Goal: Task Accomplishment & Management: Check status

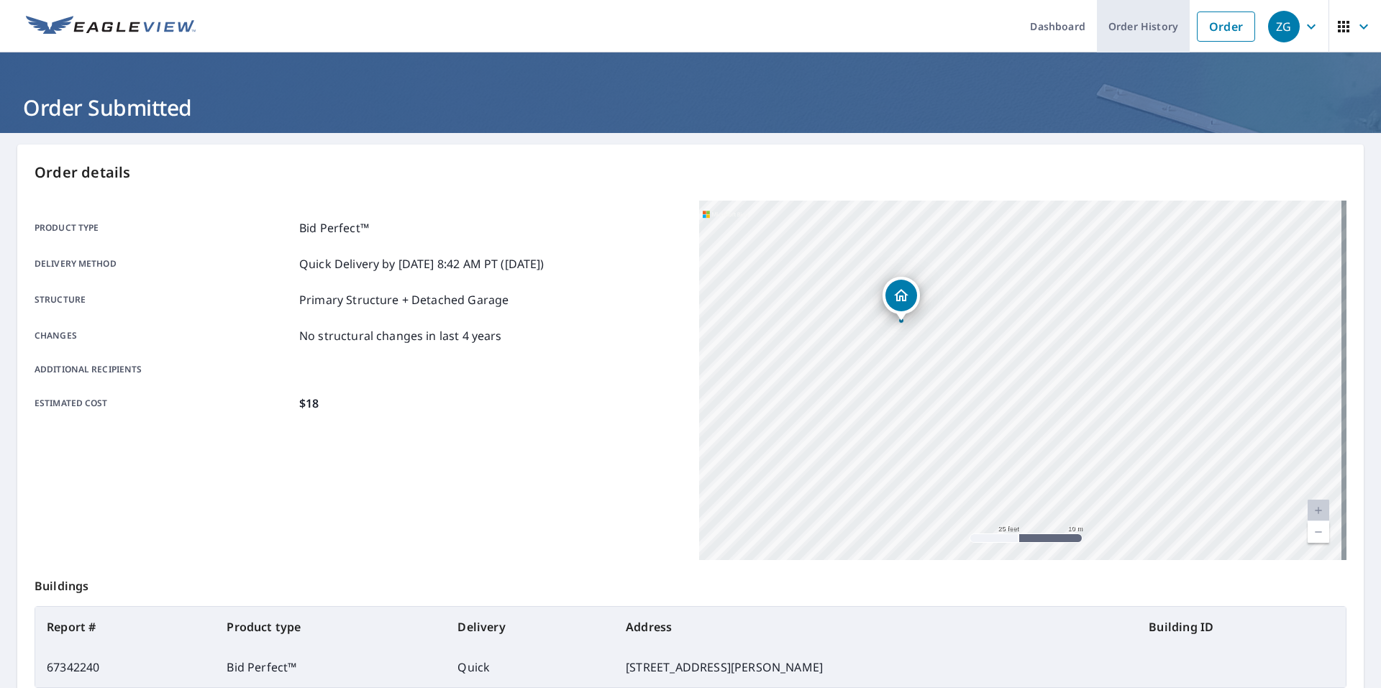
click at [1121, 29] on link "Order History" at bounding box center [1143, 26] width 93 height 52
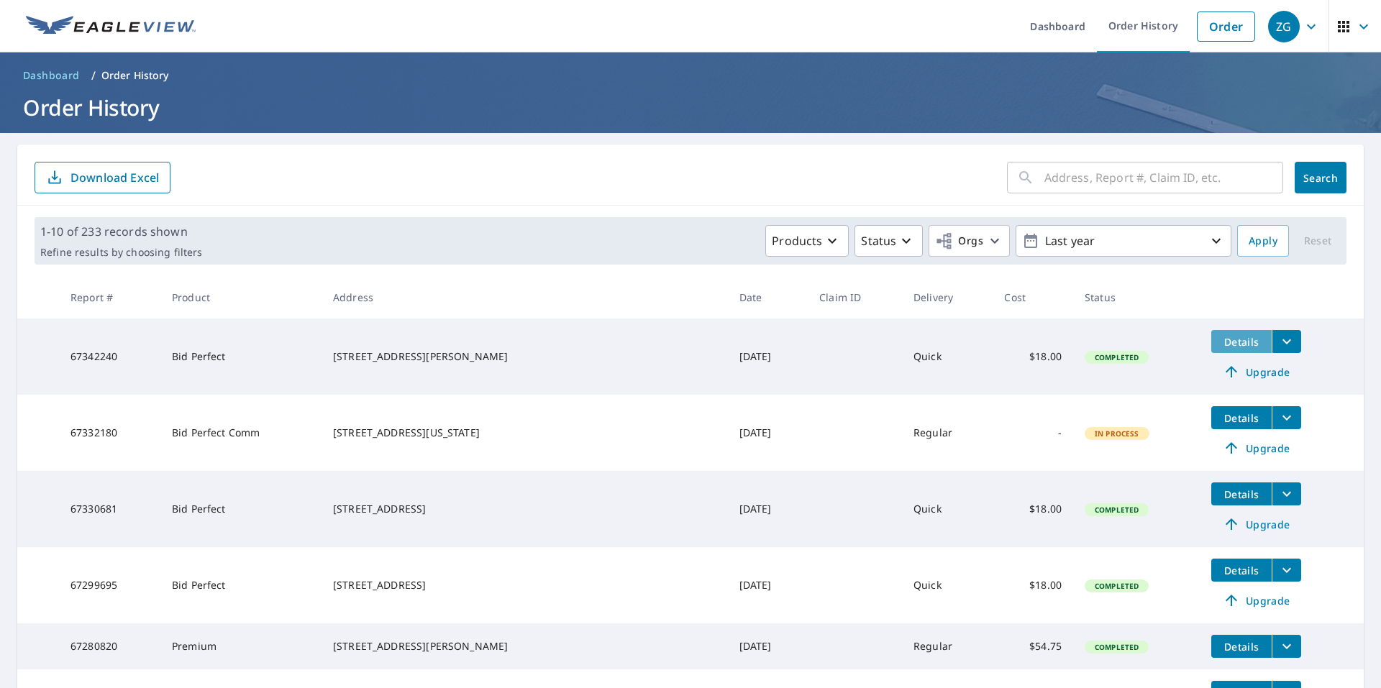
click at [1223, 347] on span "Details" at bounding box center [1240, 342] width 43 height 14
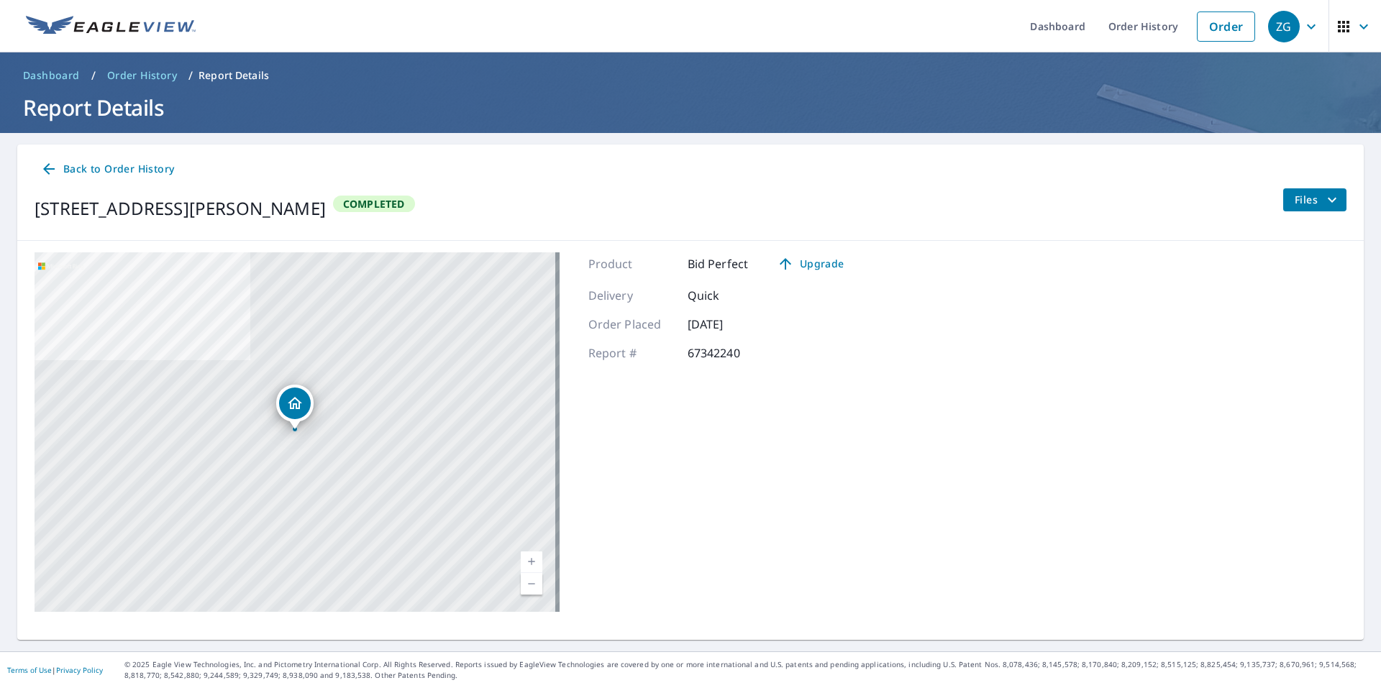
click at [1299, 211] on div "Files" at bounding box center [1314, 208] width 64 height 40
click at [1299, 200] on span "Files" at bounding box center [1317, 199] width 46 height 17
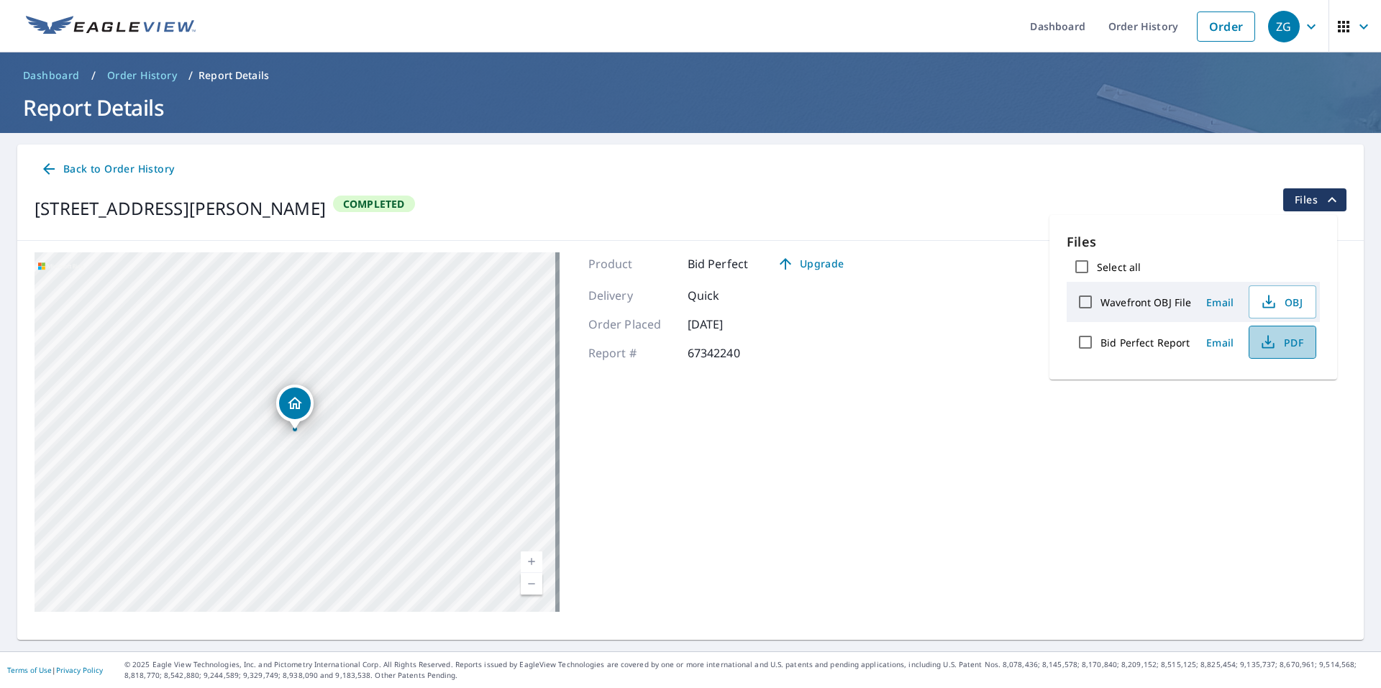
click at [1285, 343] on span "PDF" at bounding box center [1281, 342] width 46 height 17
click at [1270, 346] on icon "button" at bounding box center [1267, 342] width 17 height 17
